Goal: Task Accomplishment & Management: Manage account settings

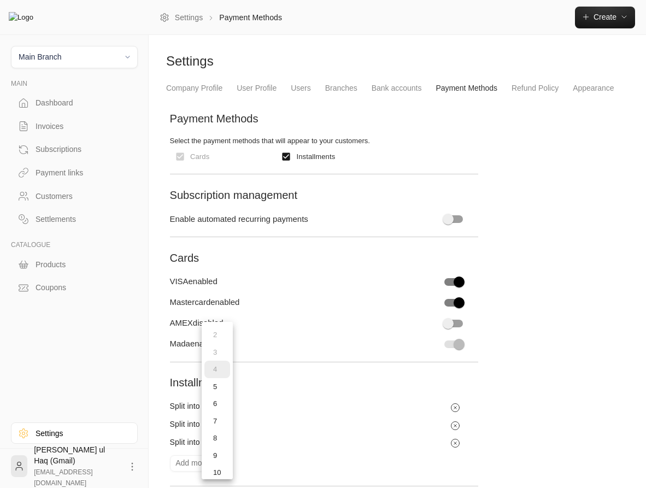
scroll to position [85, 0]
